Goal: Task Accomplishment & Management: Manage account settings

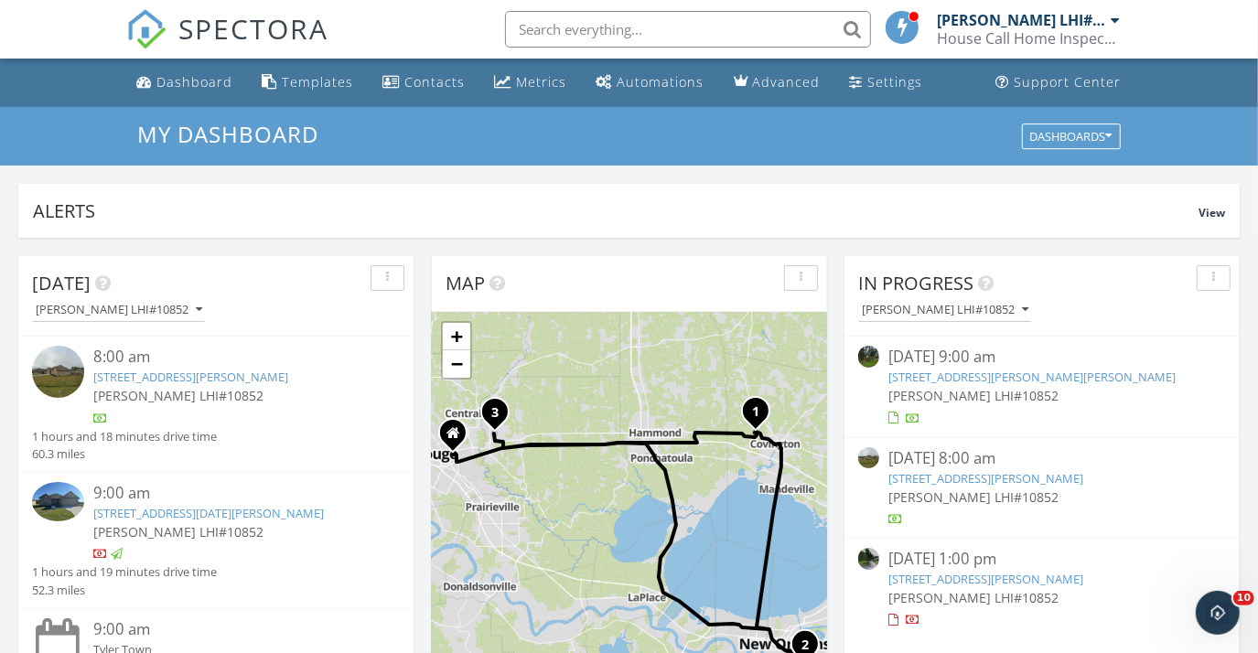
scroll to position [1692, 1285]
click at [151, 84] on div "Dashboard" at bounding box center [145, 81] width 16 height 15
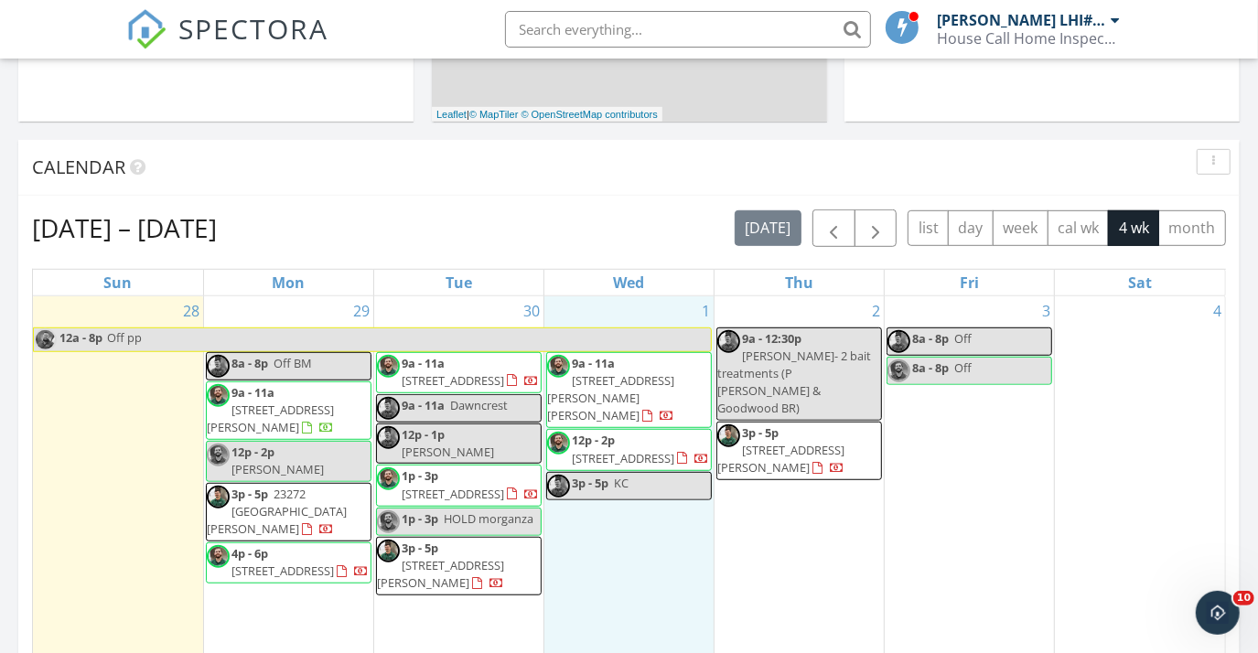
click at [656, 553] on div "1 9a - 11a 2505 Trotter Dr, Baker 70714 12p - 2p 7513 Quorum Dr, Baton Rouge 70…" at bounding box center [629, 507] width 169 height 421
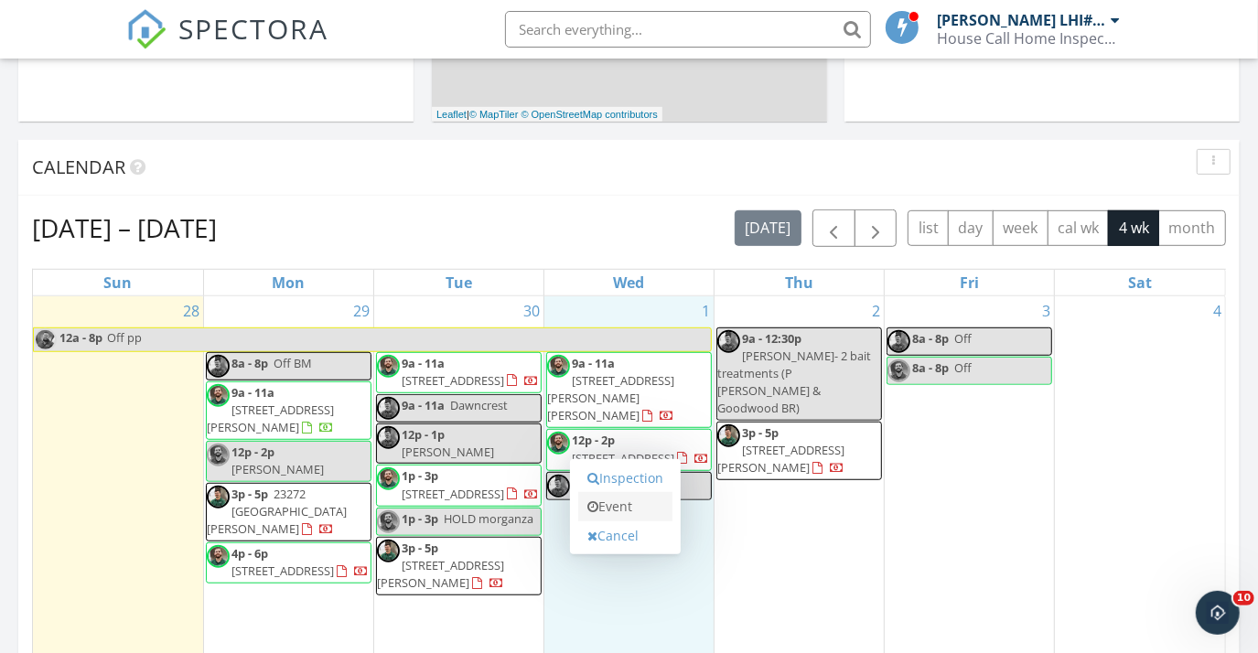
click at [653, 505] on link "Event" at bounding box center [625, 506] width 94 height 29
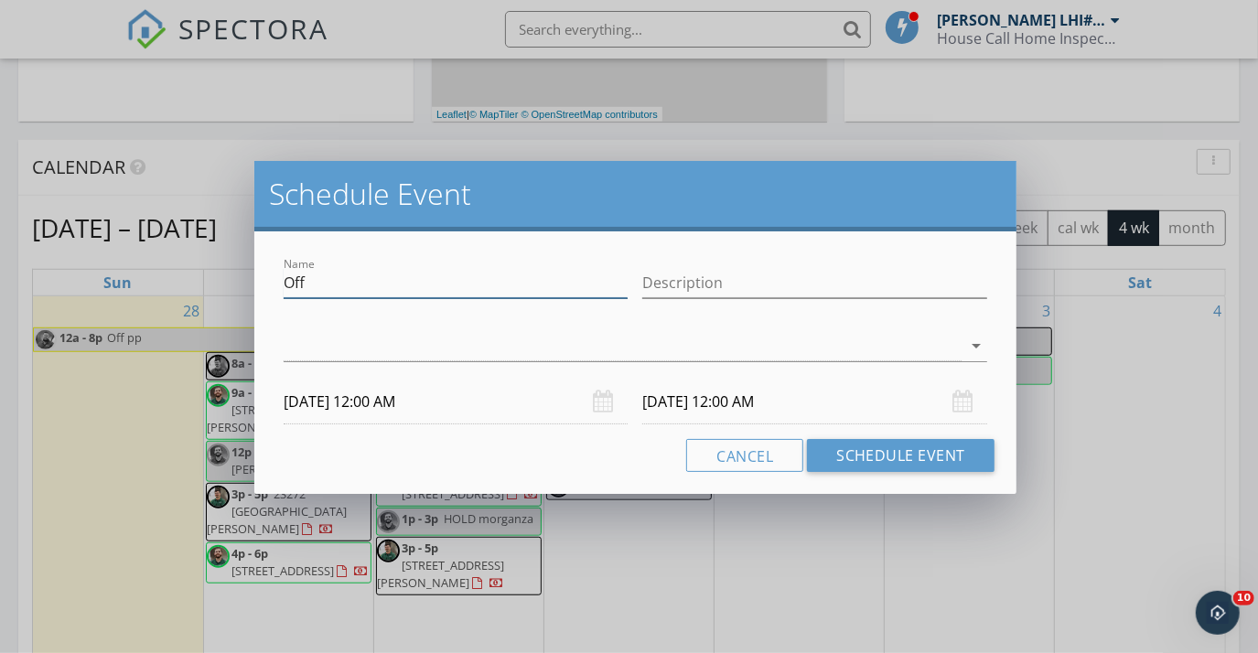
click at [448, 282] on input "Off" at bounding box center [456, 283] width 345 height 30
type input "KC"
click at [458, 340] on div at bounding box center [623, 346] width 678 height 30
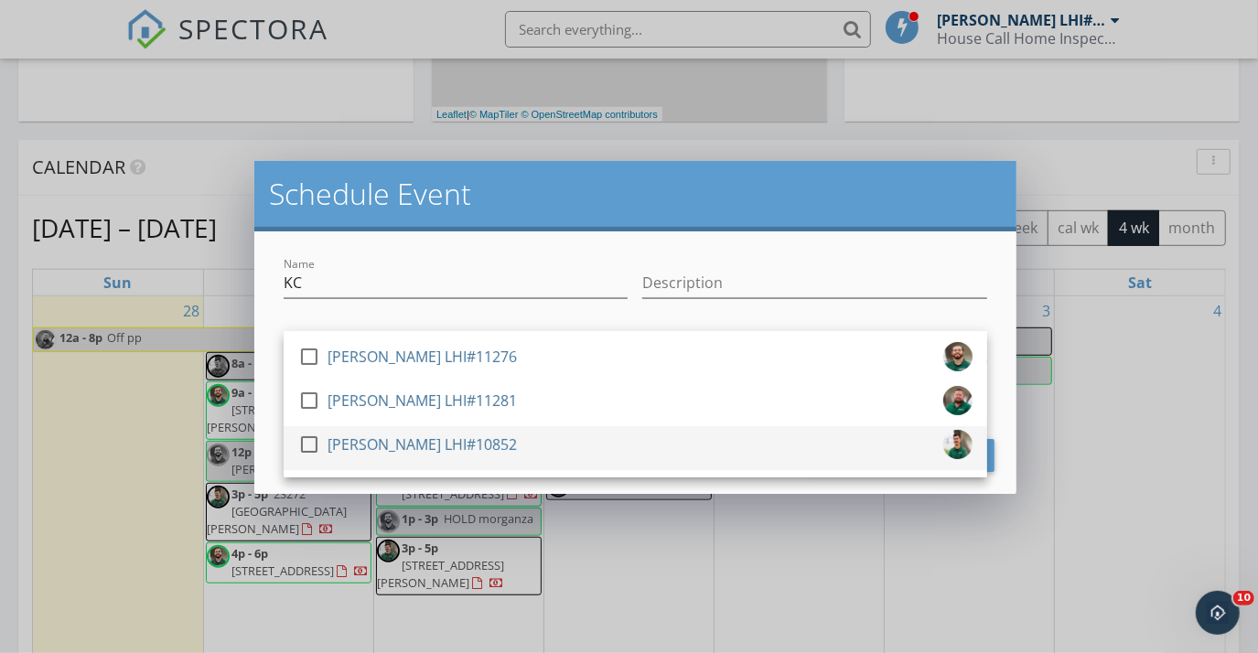
click at [455, 448] on div "[PERSON_NAME] LHI#10852" at bounding box center [422, 444] width 189 height 29
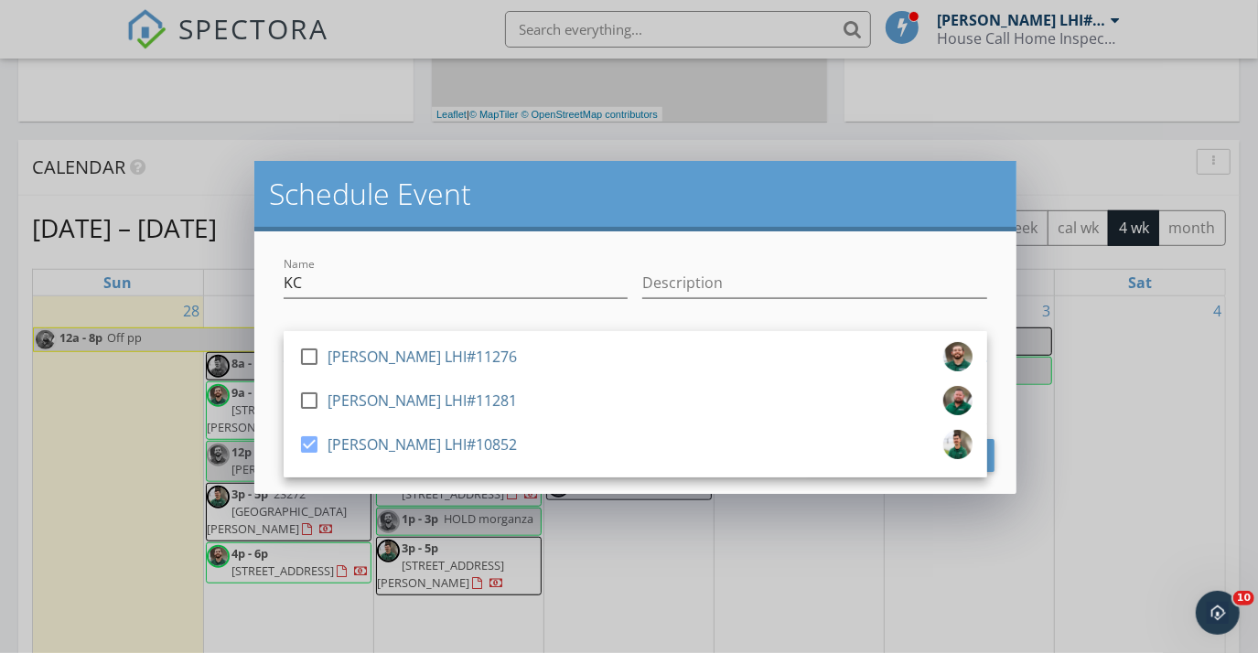
click at [532, 299] on div "Name KC" at bounding box center [456, 292] width 345 height 49
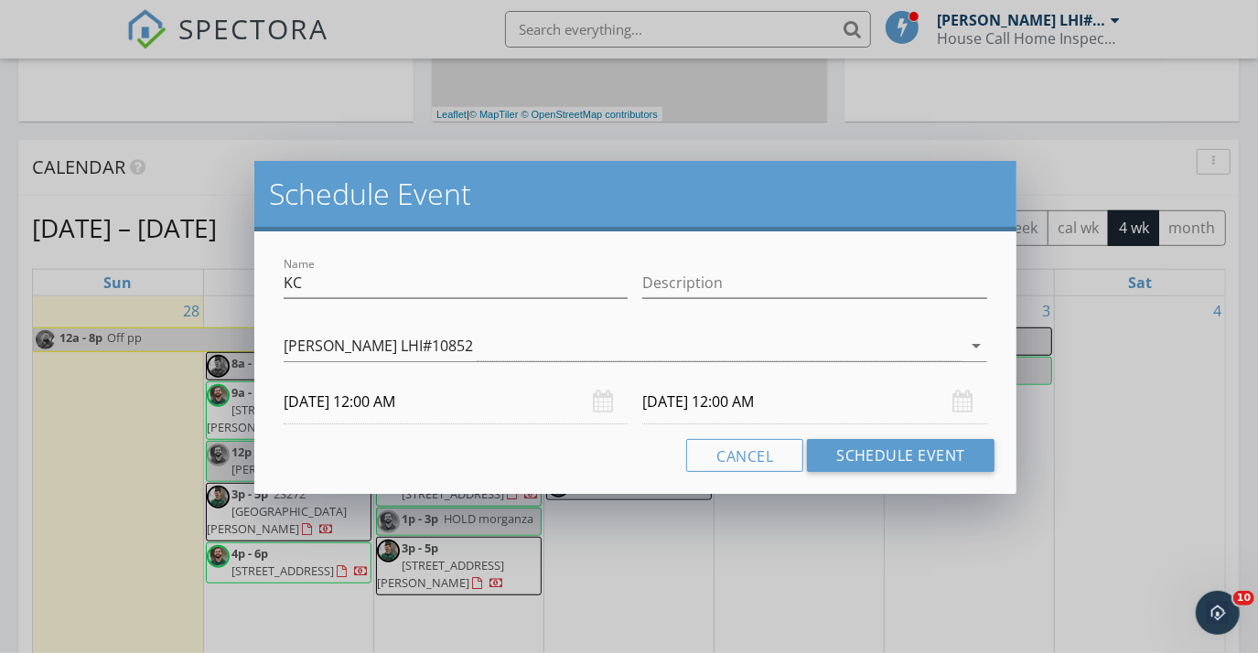
click at [444, 429] on div "Name KC Description check_box_outline_blank Zack Hollier LHI#11276 check_box_ou…" at bounding box center [635, 363] width 762 height 263
click at [441, 413] on input "10/01/2025 12:00 AM" at bounding box center [456, 402] width 345 height 45
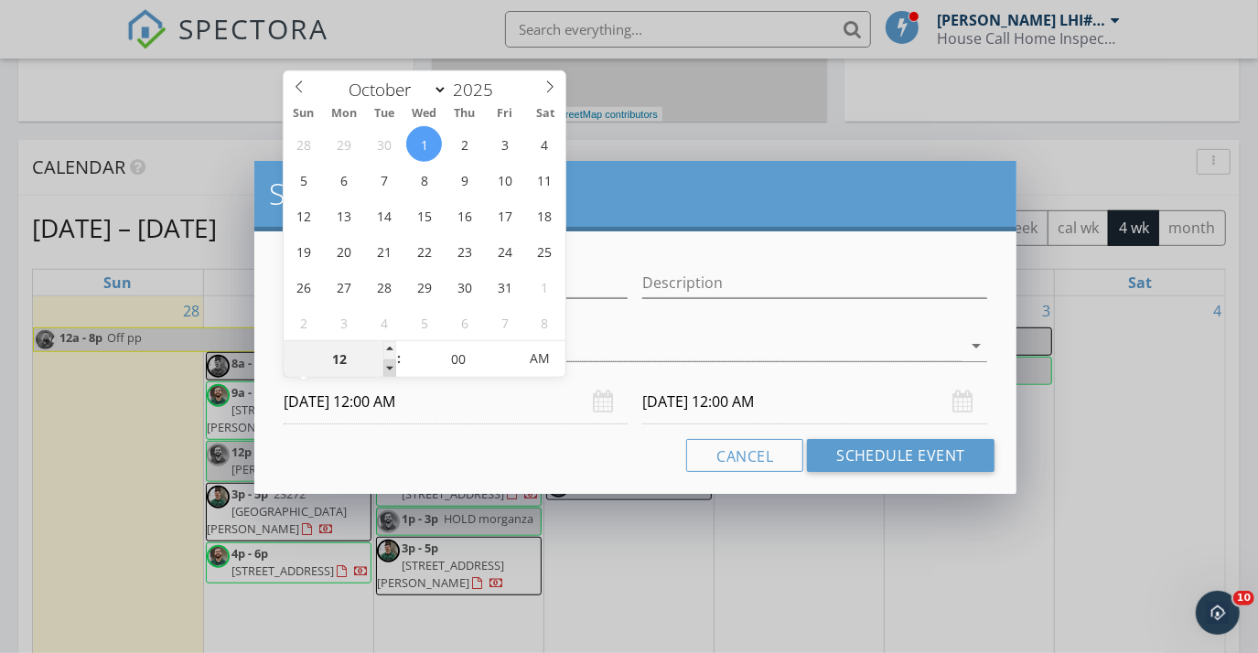
type input "11"
type input "10/01/2025 11:00 PM"
click at [391, 366] on span at bounding box center [389, 369] width 13 height 18
type input "11"
type input "10/02/2025 11:00 PM"
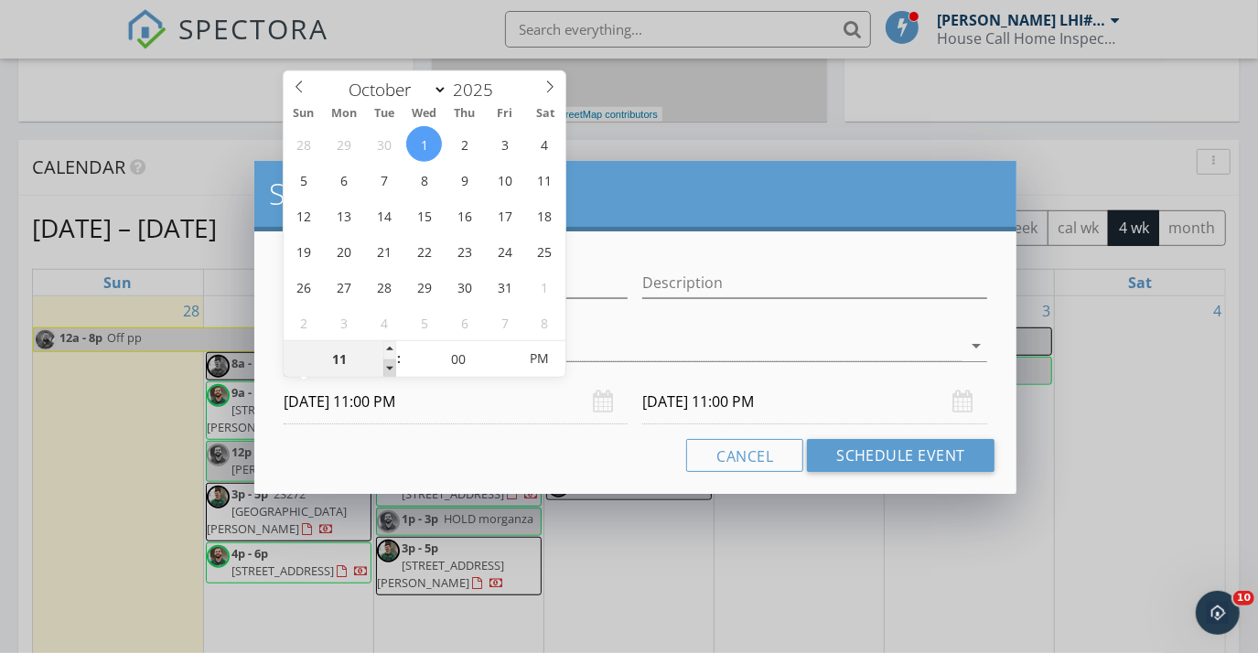
type input "10"
type input "10/01/2025 10:00 PM"
click at [391, 366] on span at bounding box center [389, 369] width 13 height 18
type input "09"
type input "10/01/2025 9:00 PM"
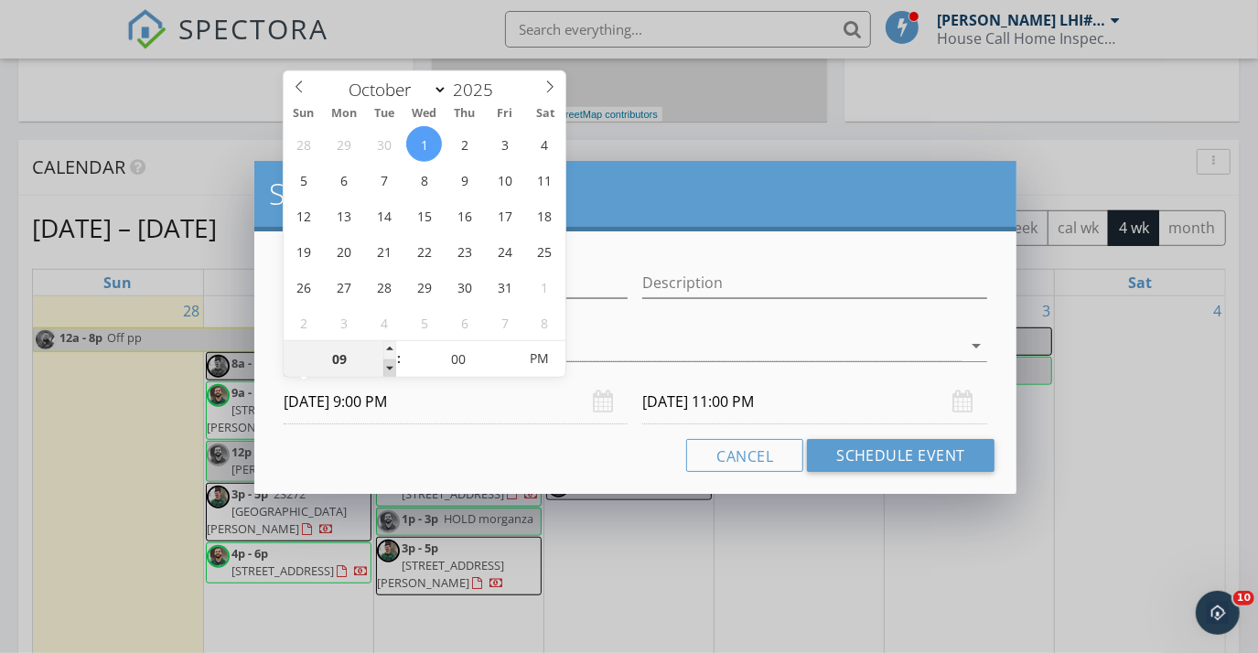
click at [391, 366] on span at bounding box center [389, 369] width 13 height 18
type input "08"
type input "10/01/2025 8:00 PM"
click at [391, 366] on span at bounding box center [389, 369] width 13 height 18
type input "08"
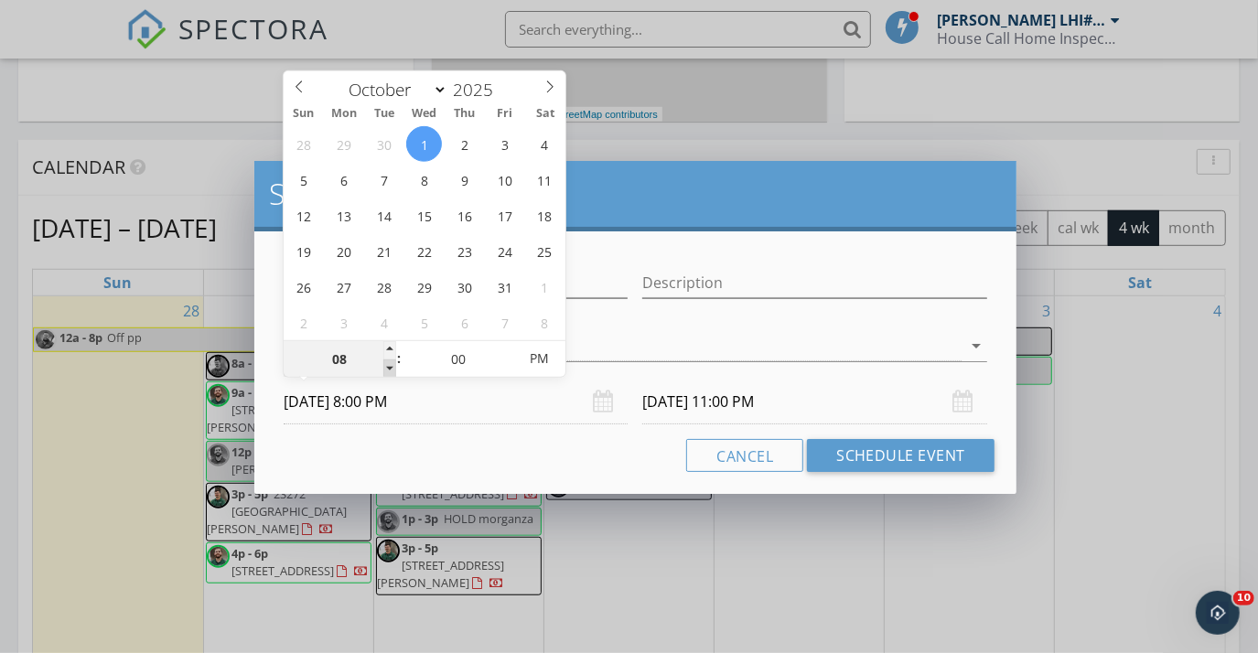
type input "10/02/2025 8:00 PM"
type input "09"
type input "10/01/2025 9:00 PM"
drag, startPoint x: 391, startPoint y: 366, endPoint x: 389, endPoint y: 348, distance: 18.4
click at [388, 349] on span at bounding box center [389, 350] width 13 height 18
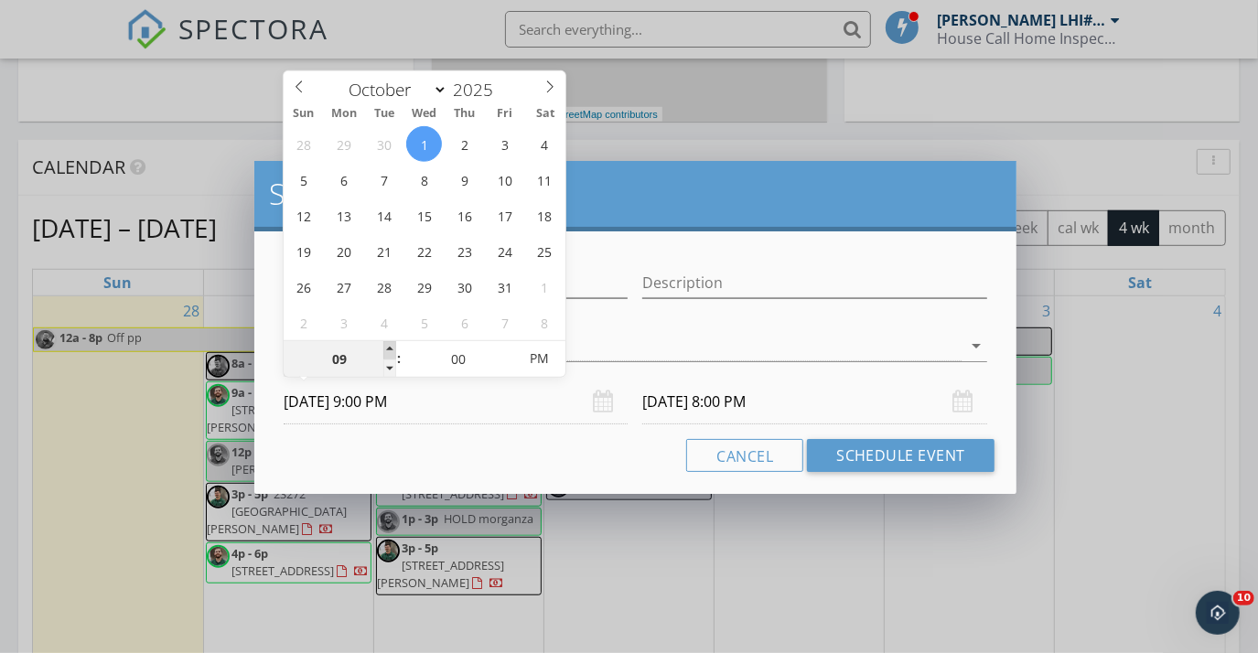
type input "09"
type input "10/02/2025 9:00 PM"
type input "10/01/2025 9:00 AM"
click at [536, 361] on span "PM" at bounding box center [539, 358] width 50 height 37
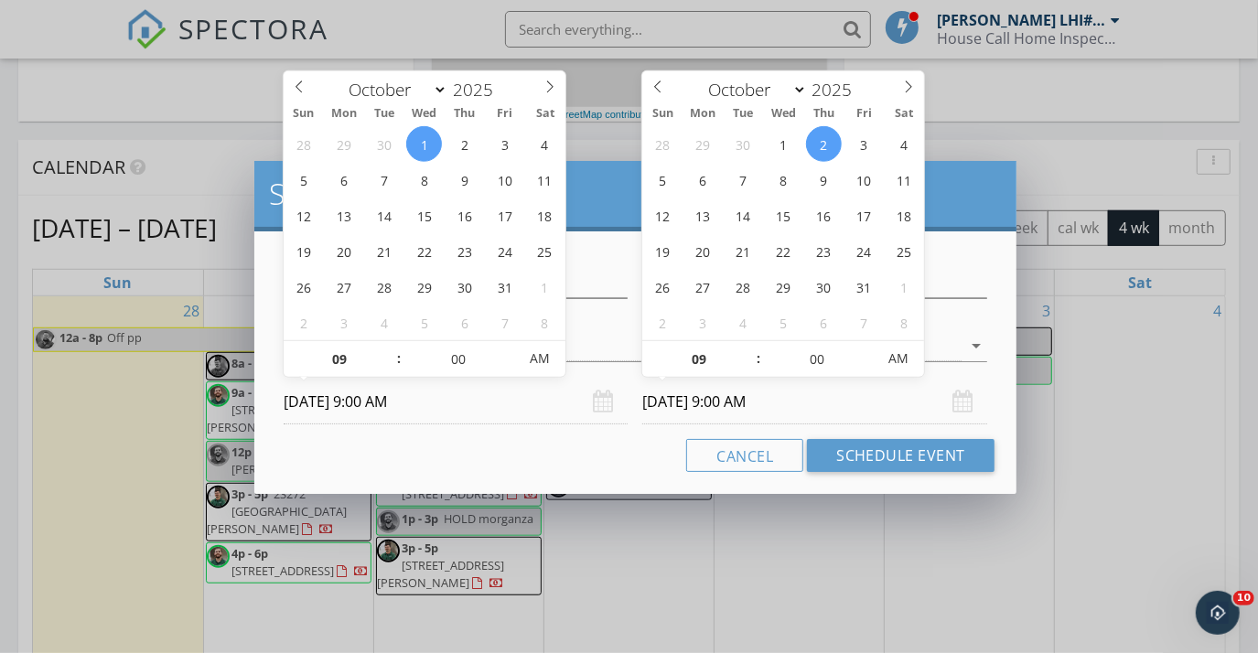
click at [705, 412] on input "10/02/2025 9:00 AM" at bounding box center [814, 402] width 345 height 45
type input "10/01/2025 9:00 AM"
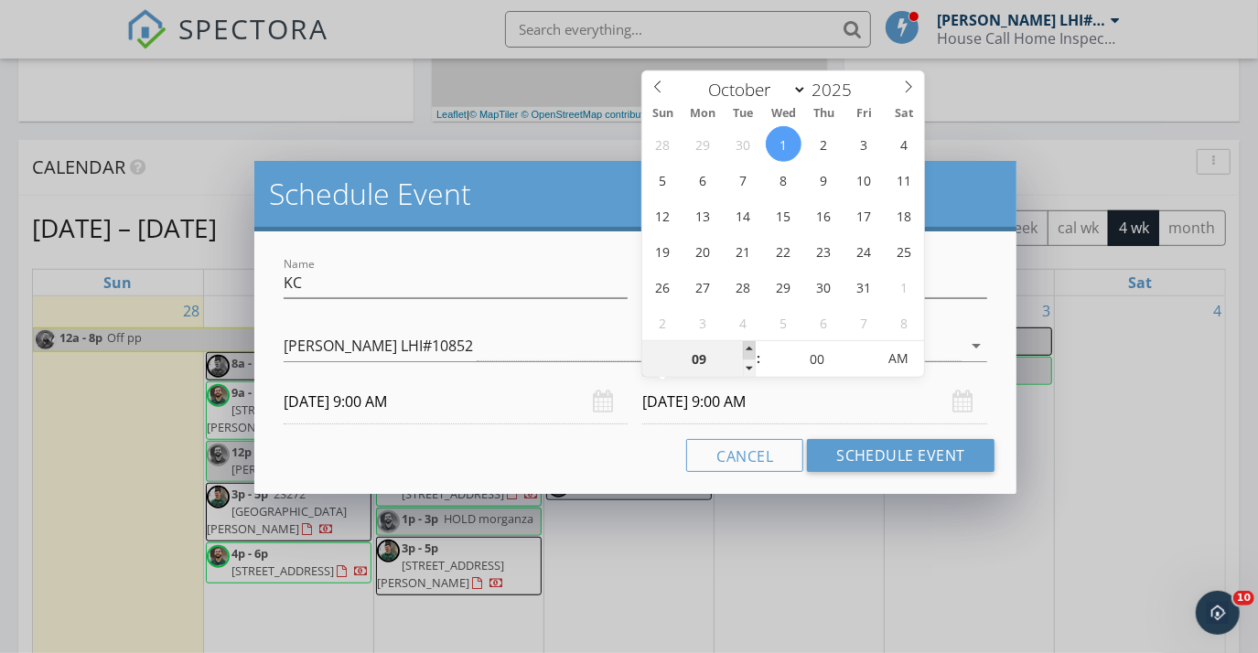
type input "10"
type input "10/01/2025 10:00 AM"
click at [746, 342] on span at bounding box center [749, 350] width 13 height 18
type input "11"
type input "10/01/2025 11:00 AM"
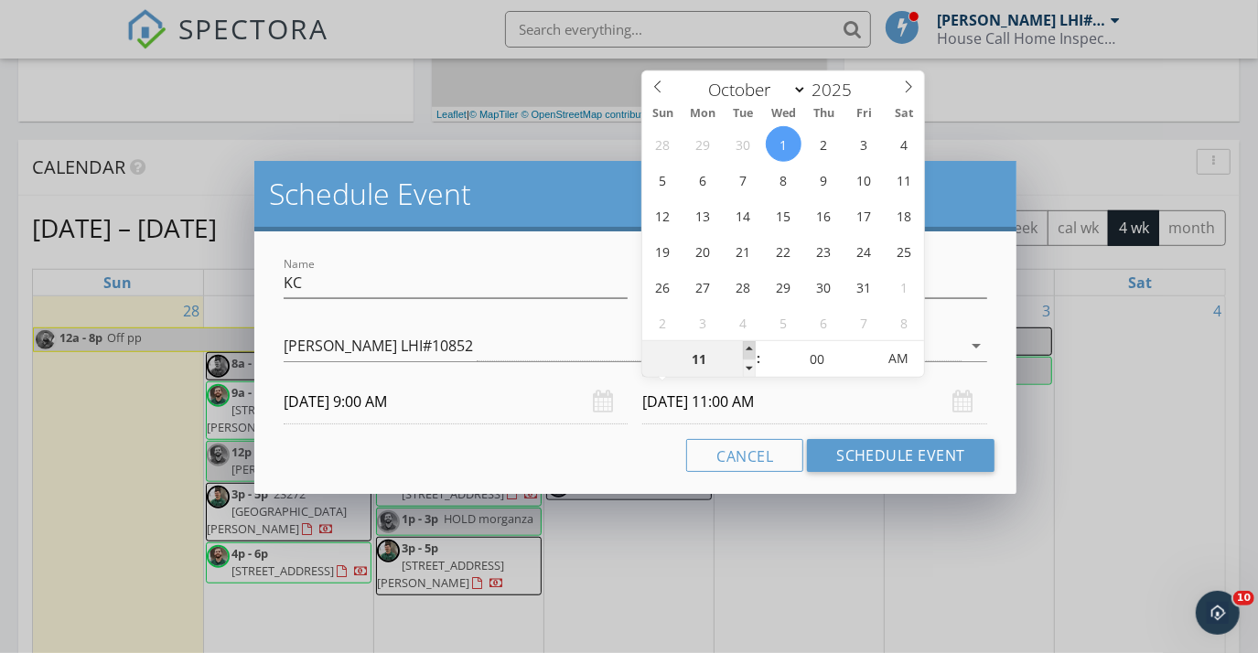
click at [747, 342] on span at bounding box center [749, 350] width 13 height 18
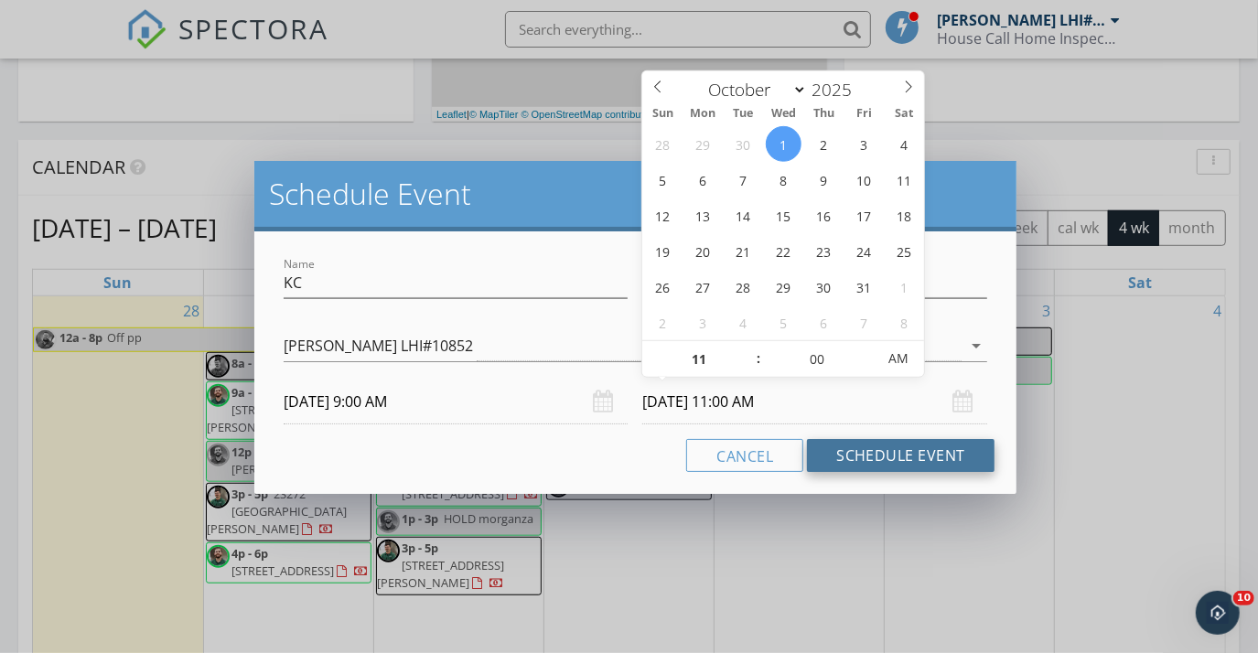
click at [858, 453] on button "Schedule Event" at bounding box center [901, 455] width 188 height 33
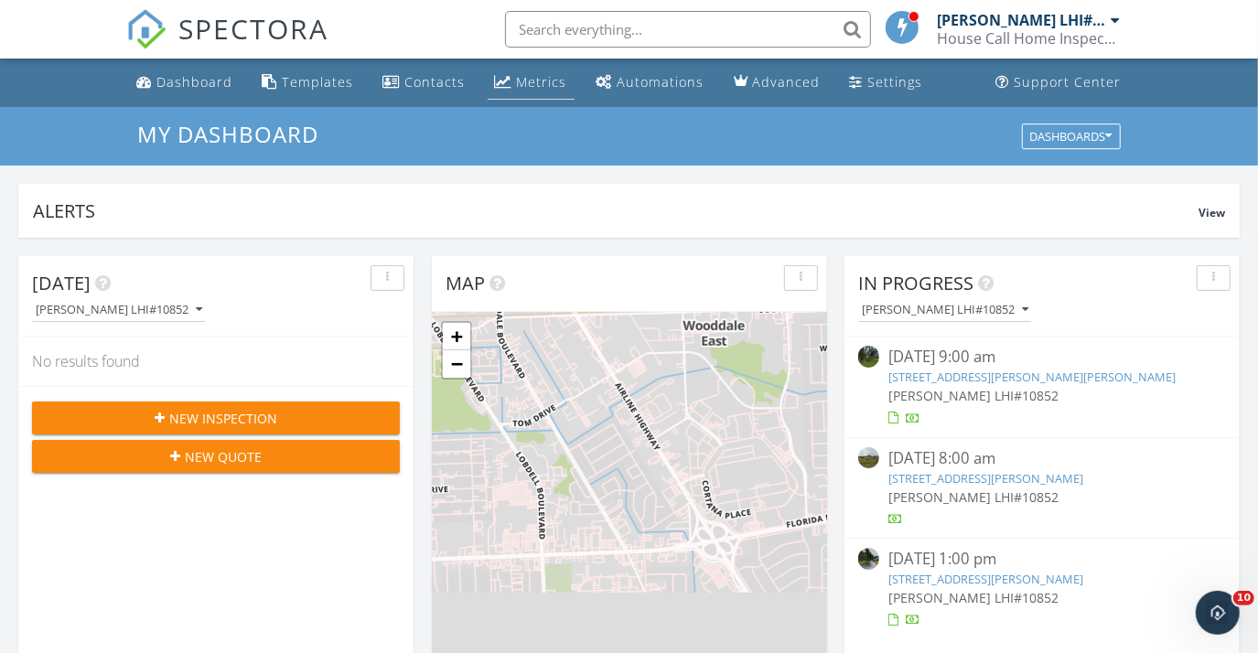
click at [544, 88] on div "Metrics" at bounding box center [542, 81] width 50 height 17
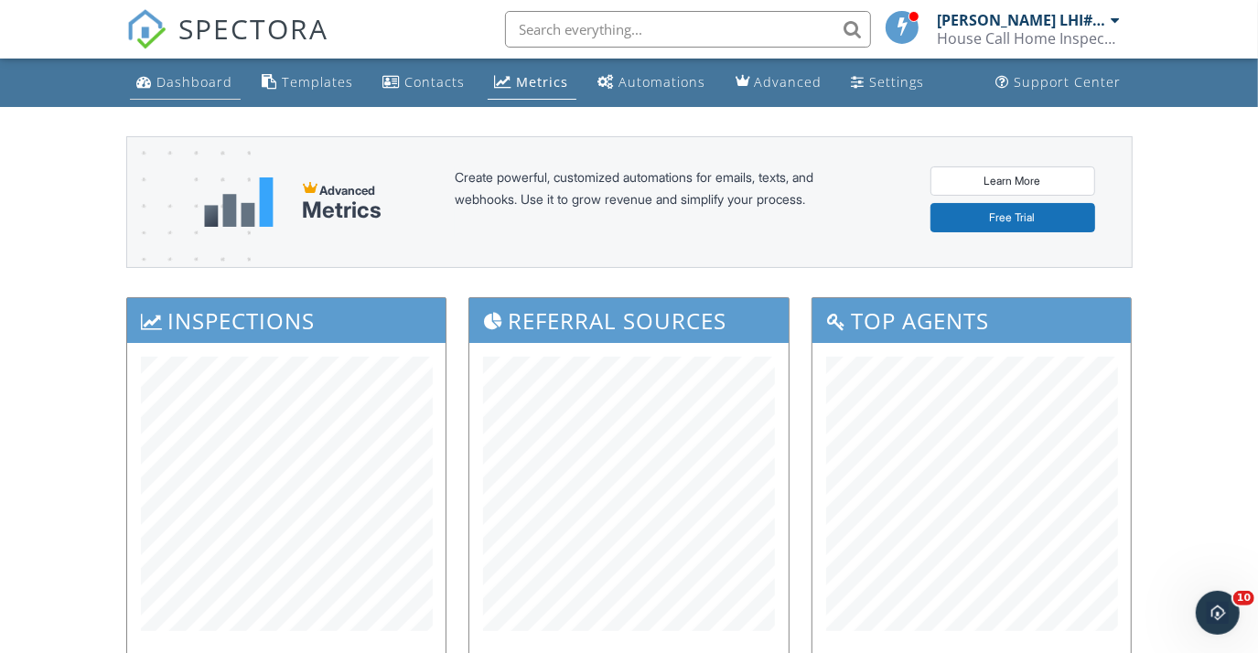
click at [178, 96] on link "Dashboard" at bounding box center [185, 83] width 111 height 34
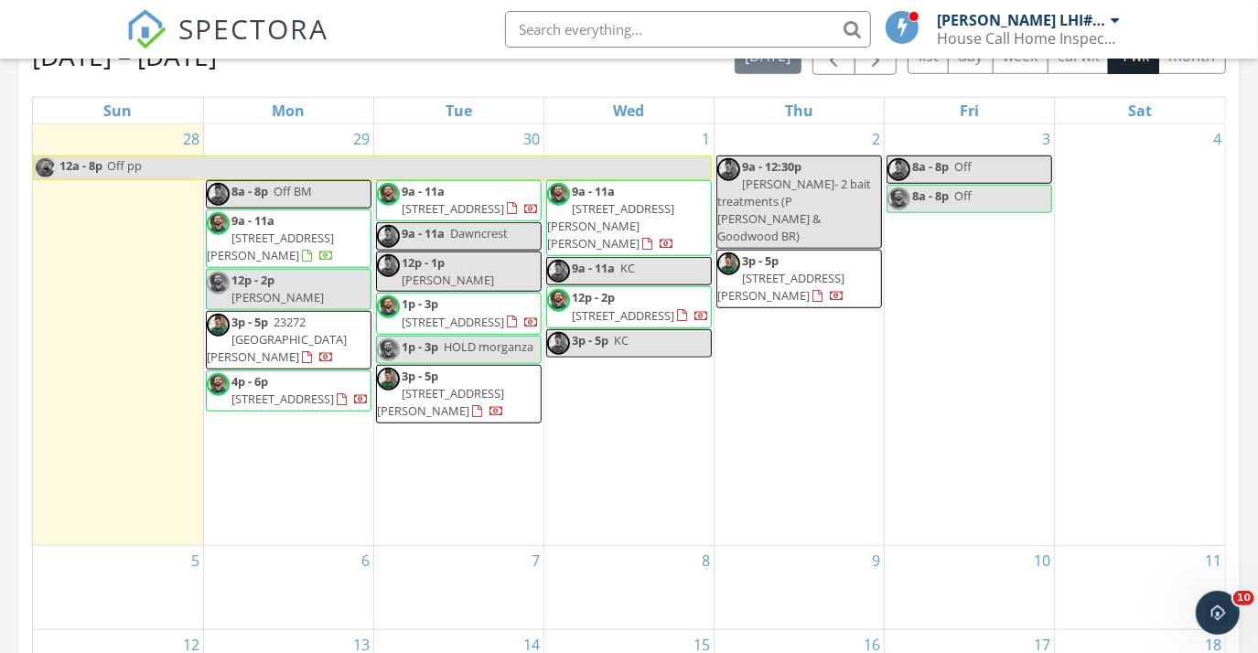
scroll to position [749, 0]
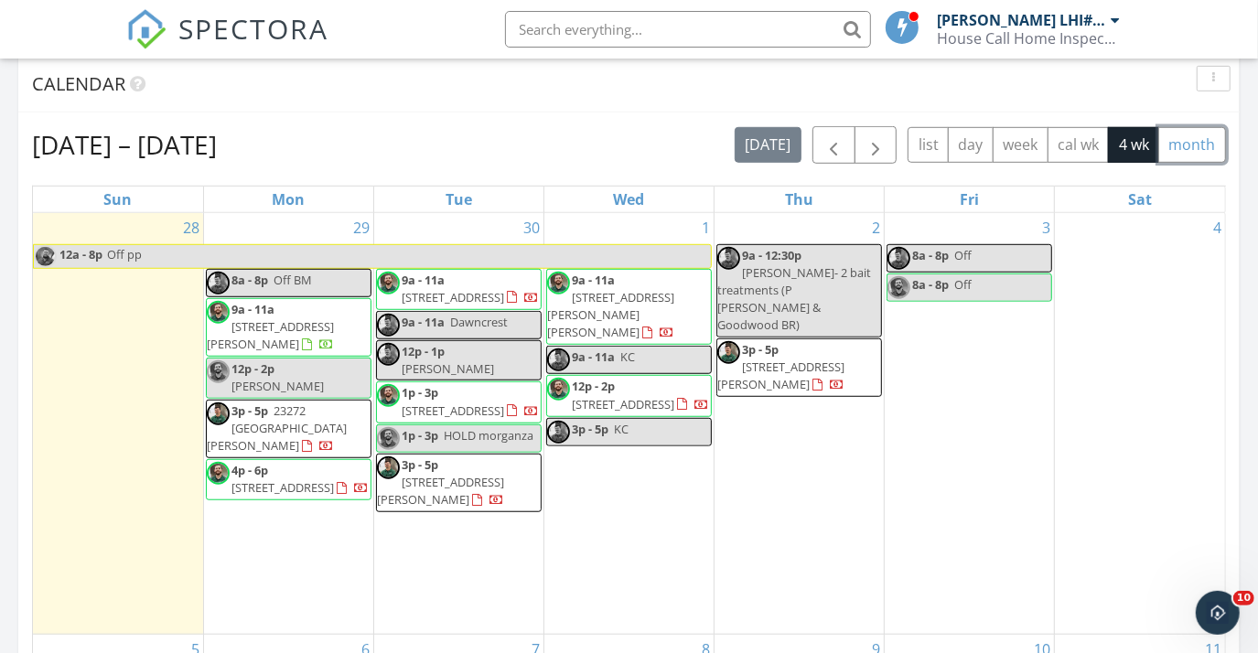
click at [1180, 159] on button "month" at bounding box center [1193, 145] width 68 height 36
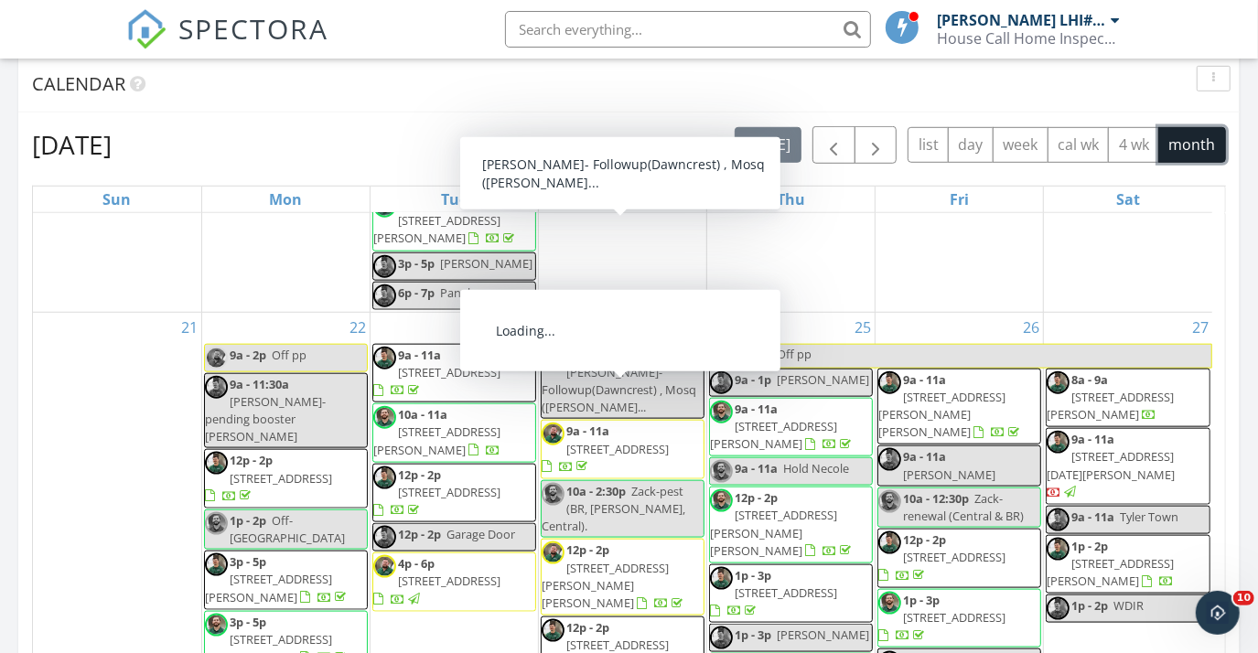
scroll to position [1414, 0]
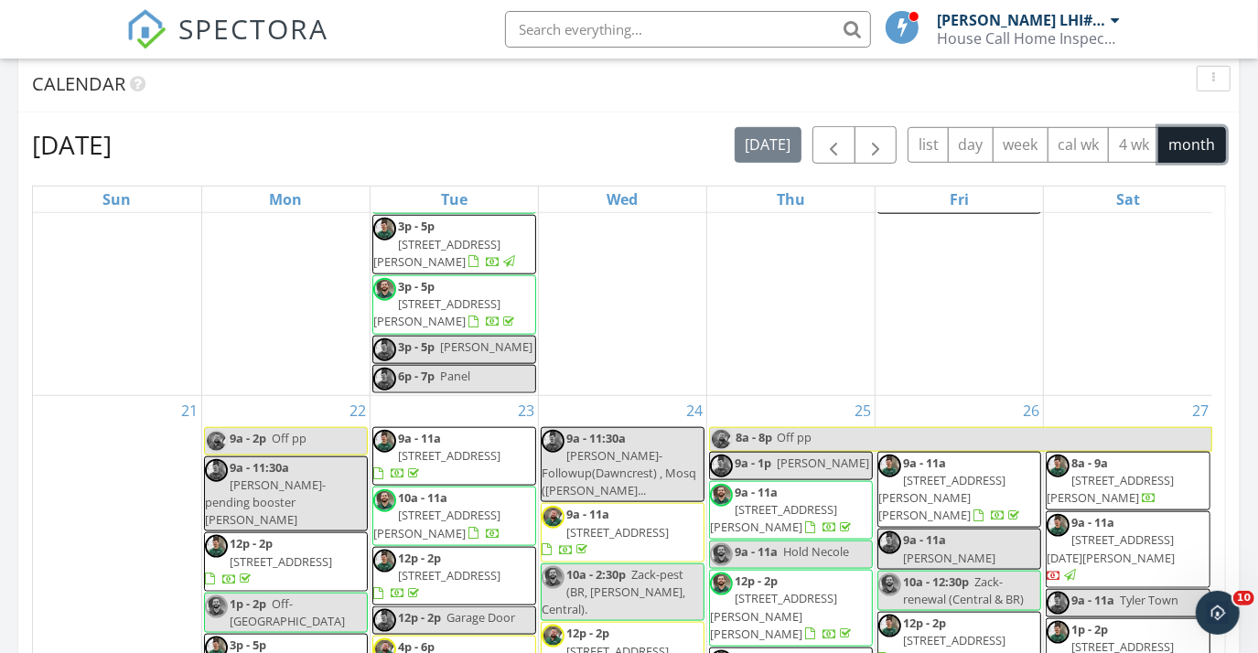
click at [1103, 532] on span "[STREET_ADDRESS][DATE][PERSON_NAME]" at bounding box center [1111, 549] width 128 height 34
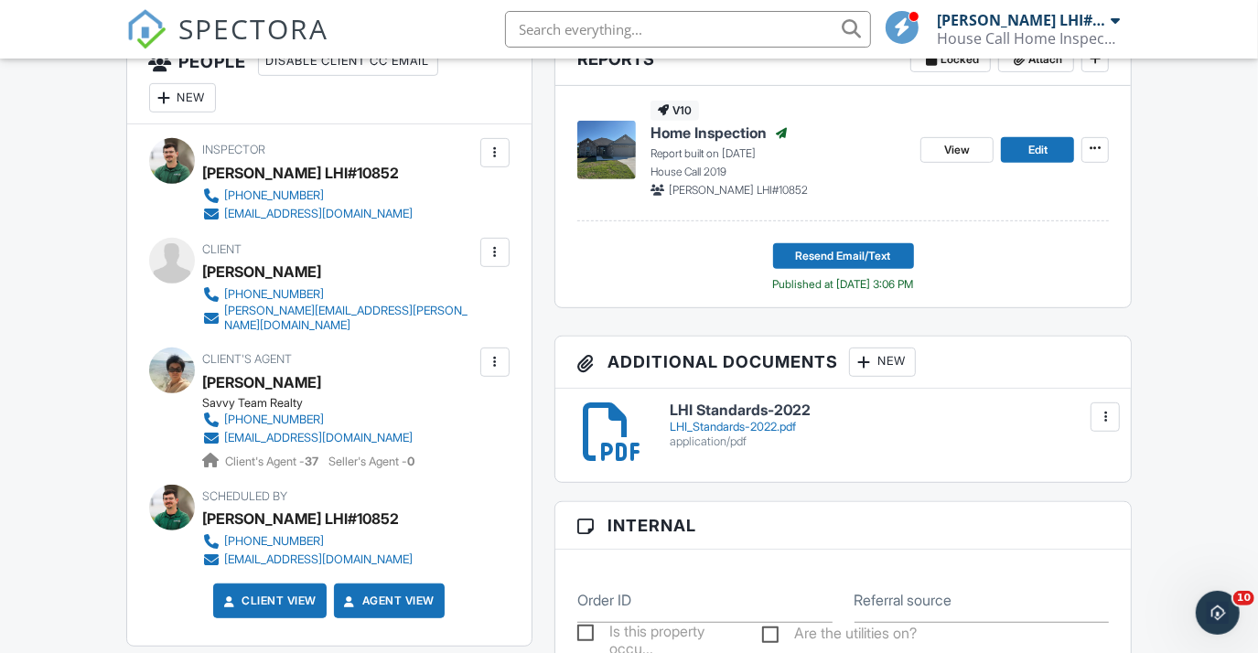
click at [491, 251] on div at bounding box center [495, 252] width 18 height 18
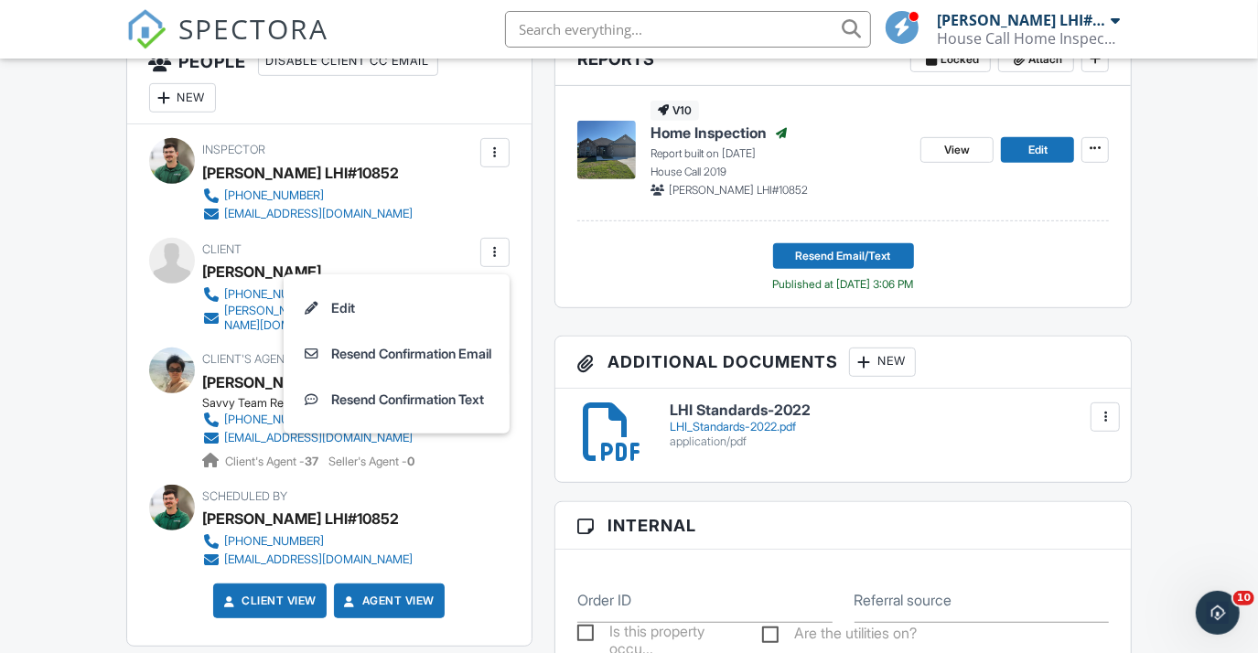
click at [441, 394] on li "Resend Confirmation Text" at bounding box center [397, 400] width 204 height 46
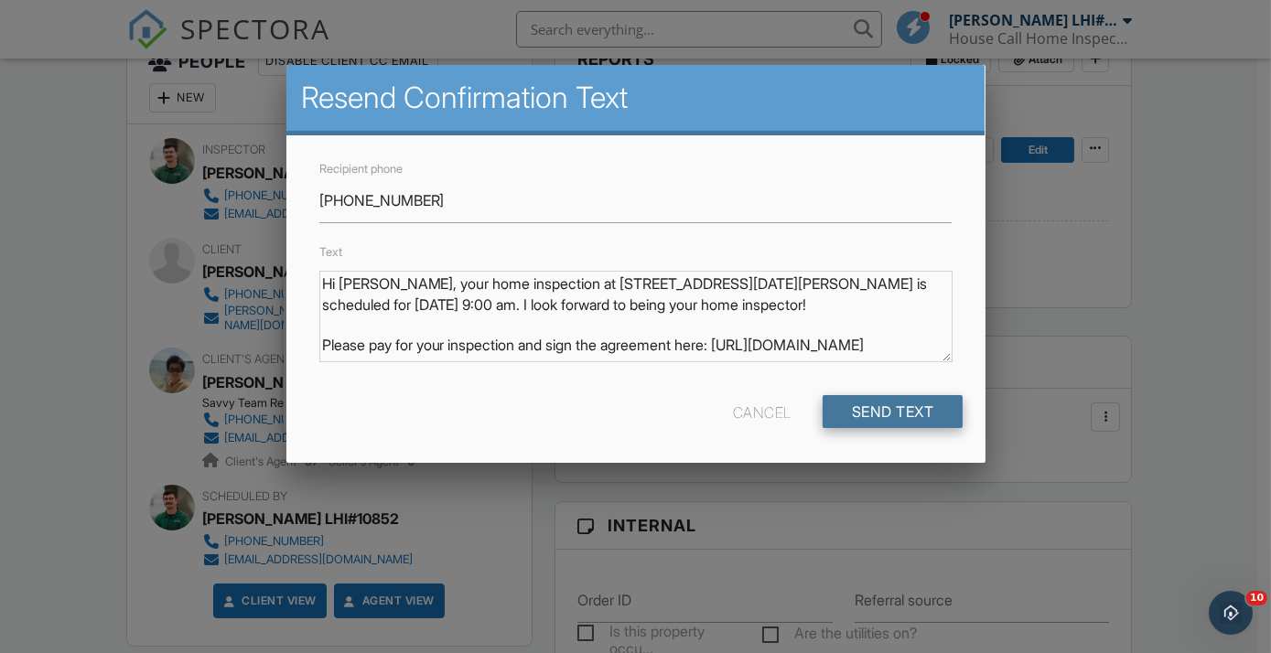
click at [867, 411] on input "Send Text" at bounding box center [893, 411] width 141 height 33
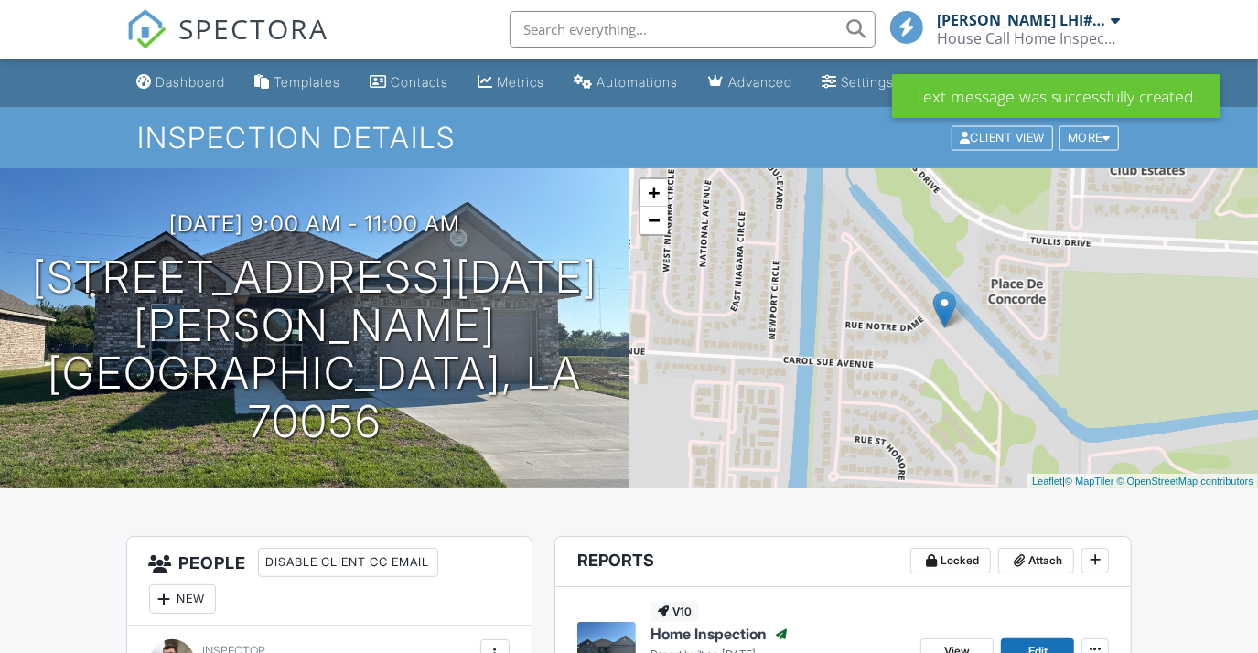
click at [178, 81] on div "Dashboard" at bounding box center [191, 82] width 70 height 16
